Goal: Task Accomplishment & Management: Manage account settings

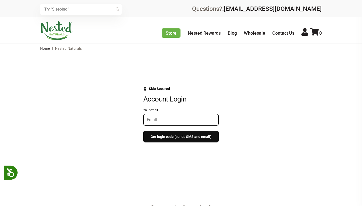
click at [181, 118] on input "Your email" at bounding box center [181, 119] width 68 height 5
type input "notallwhowander62@yahoo.com"
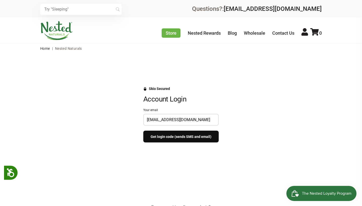
click at [204, 137] on button "Get login code (sends SMS and email)" at bounding box center [180, 137] width 75 height 12
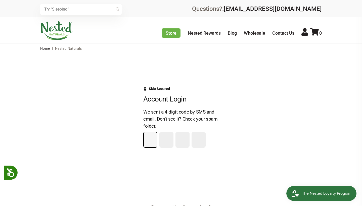
type input "7"
type input "0"
